Goal: Information Seeking & Learning: Learn about a topic

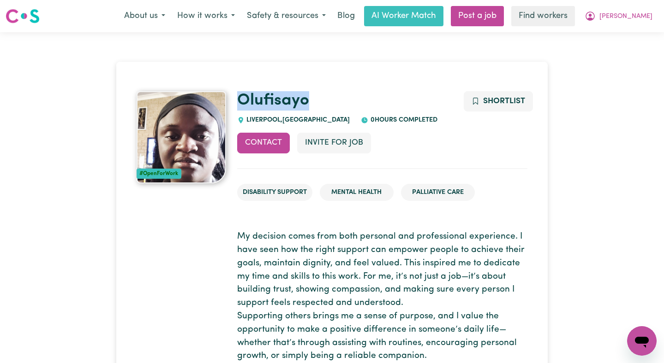
drag, startPoint x: 320, startPoint y: 107, endPoint x: 236, endPoint y: 106, distance: 83.9
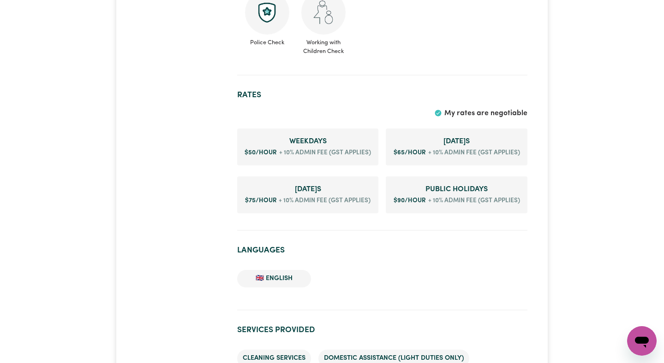
scroll to position [658, 0]
